Goal: Task Accomplishment & Management: Manage account settings

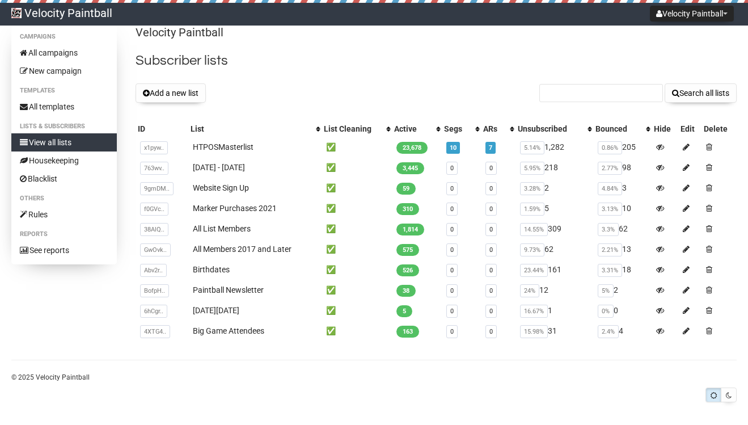
scroll to position [9, 0]
click at [159, 94] on button "Add a new list" at bounding box center [171, 92] width 70 height 19
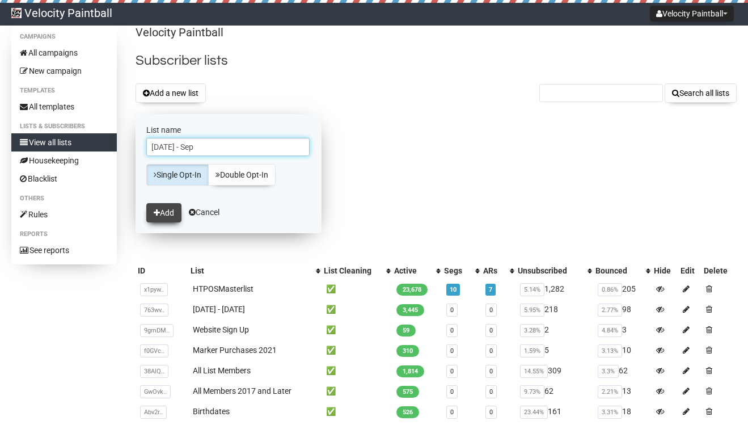
type input "[DATE] - Sep"
click at [162, 209] on button "Add" at bounding box center [163, 212] width 35 height 19
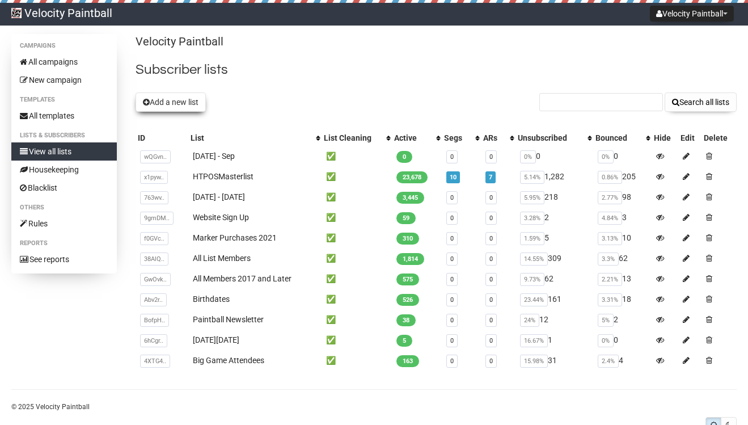
click at [183, 108] on button "Add a new list" at bounding box center [171, 101] width 70 height 19
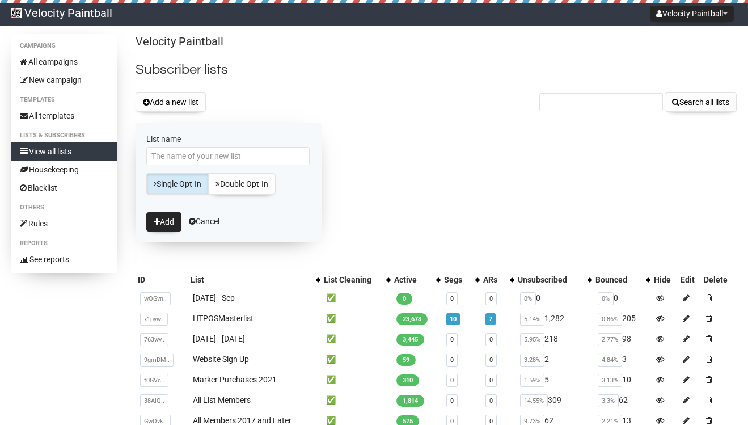
click at [307, 89] on div "Velocity Paintball Subscriber lists Add a new list Search all lists List name S…" at bounding box center [436, 277] width 601 height 487
click at [214, 222] on link "Cancel" at bounding box center [204, 221] width 31 height 9
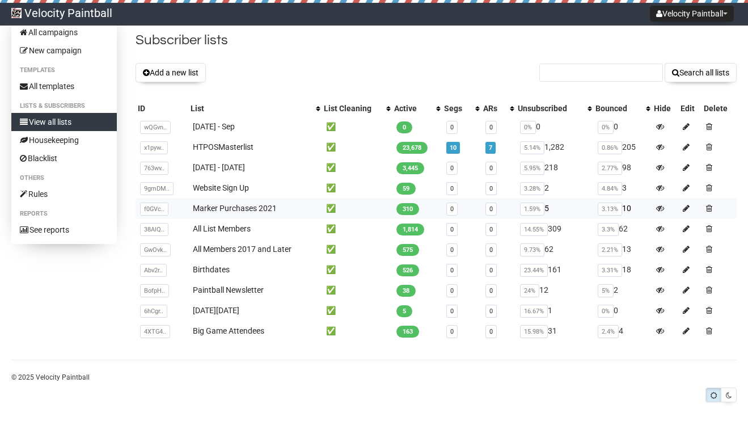
scroll to position [30, 0]
click at [58, 88] on link "All templates" at bounding box center [64, 86] width 106 height 18
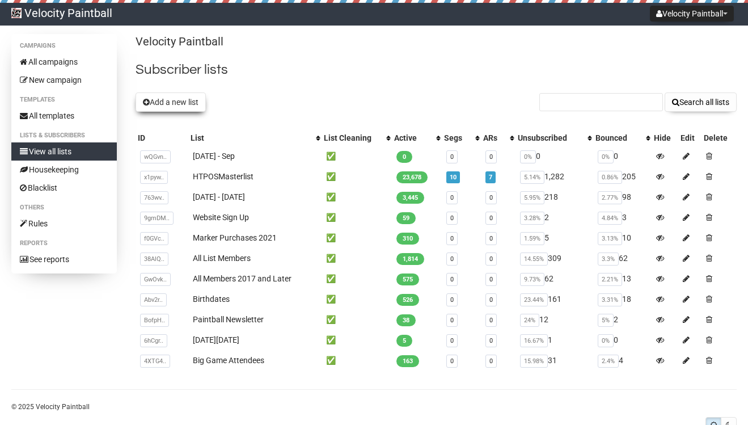
click at [188, 101] on button "Add a new list" at bounding box center [171, 101] width 70 height 19
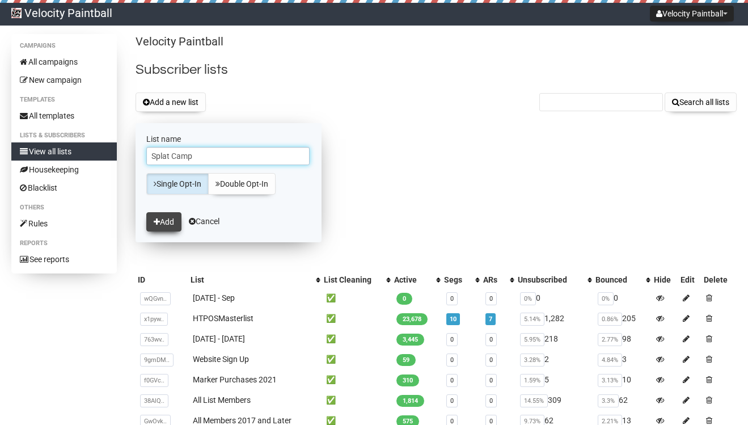
type input "Splat Camp"
click at [170, 219] on button "Add" at bounding box center [163, 221] width 35 height 19
